Goal: Navigation & Orientation: Find specific page/section

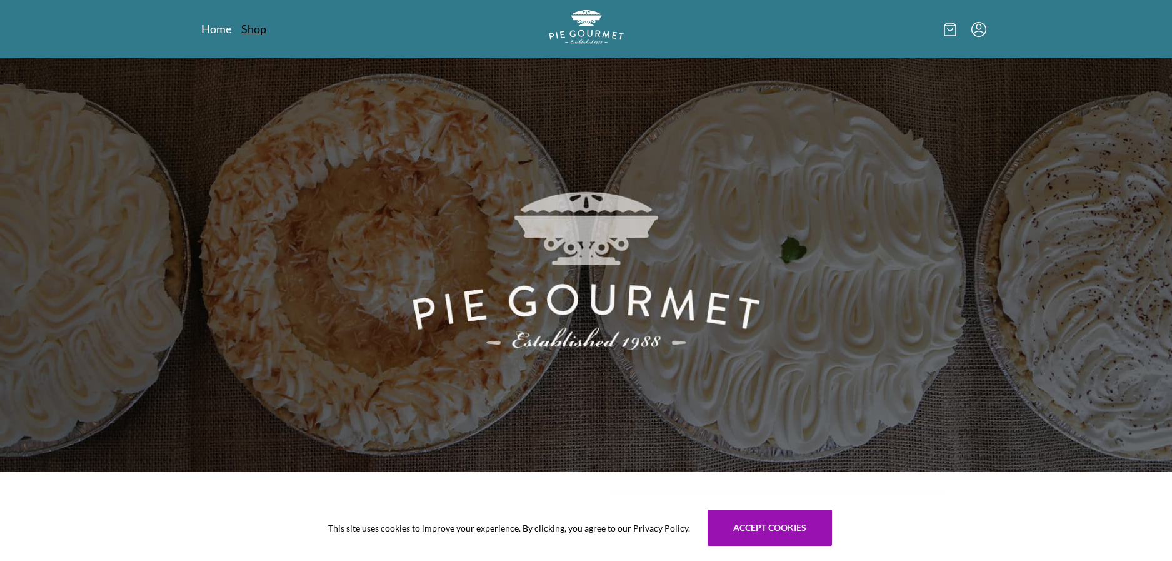
click at [249, 33] on link "Shop" at bounding box center [253, 28] width 25 height 15
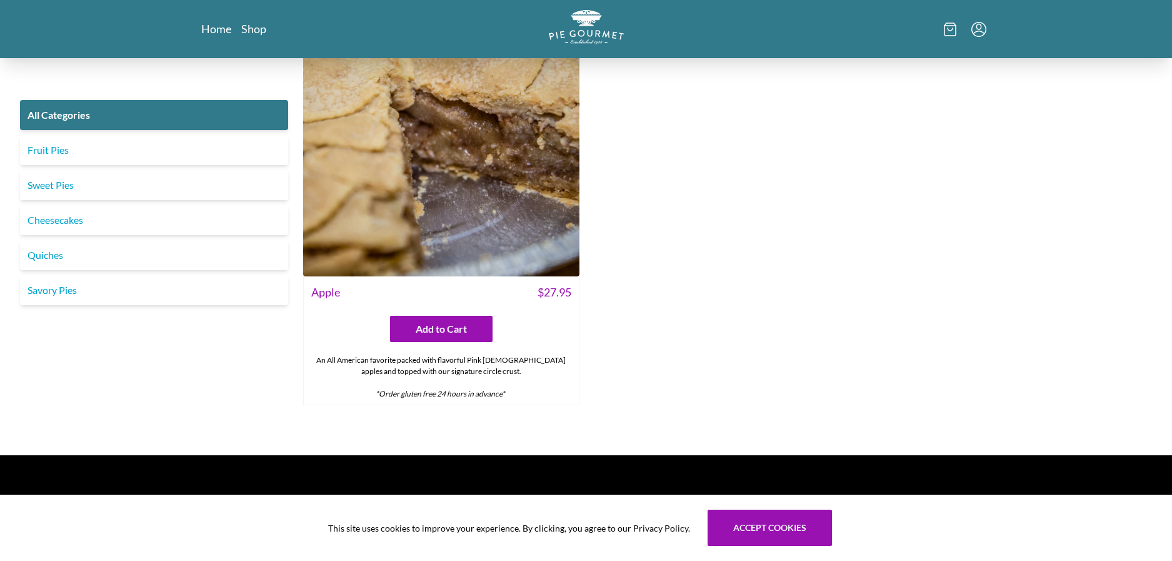
scroll to position [5213, 0]
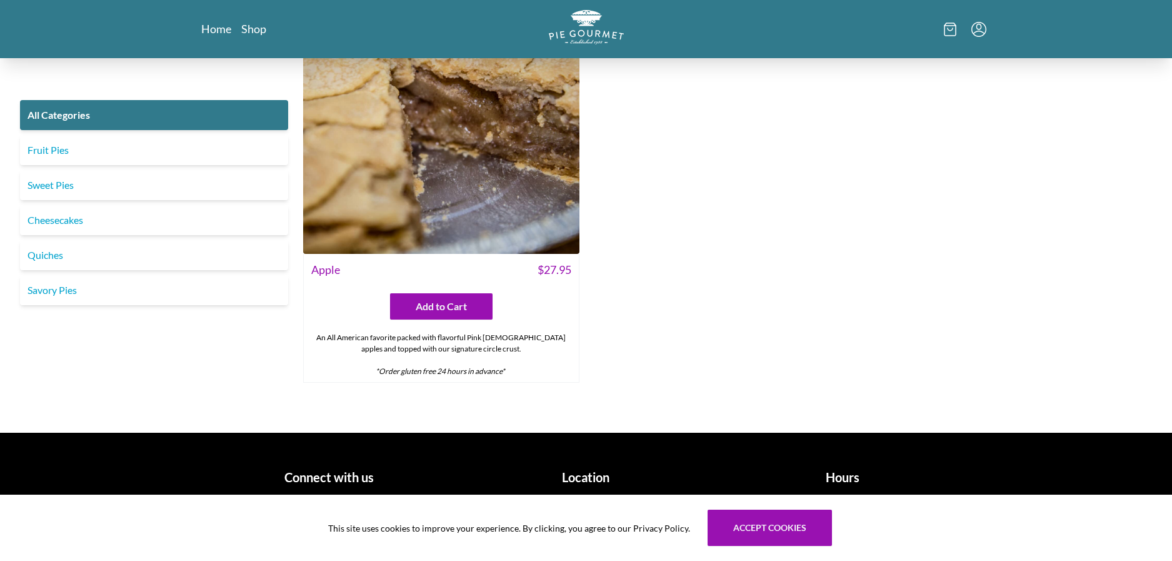
click at [847, 483] on h1 "Hours" at bounding box center [843, 477] width 247 height 19
click at [838, 479] on h1 "Hours" at bounding box center [843, 477] width 247 height 19
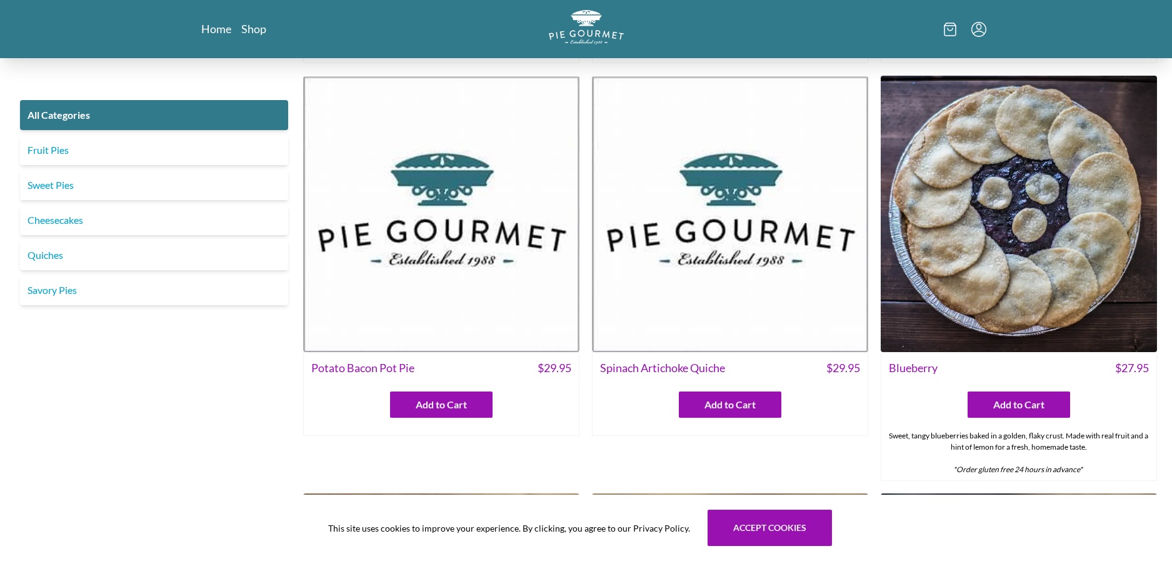
scroll to position [0, 0]
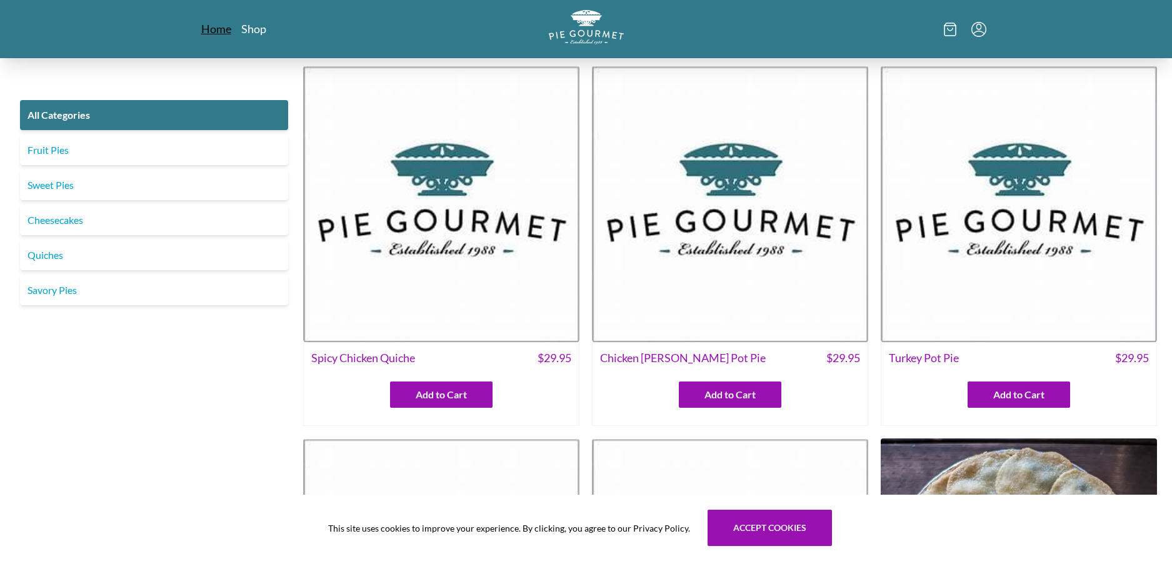
click at [214, 31] on link "Home" at bounding box center [216, 28] width 30 height 15
